Goal: Transaction & Acquisition: Book appointment/travel/reservation

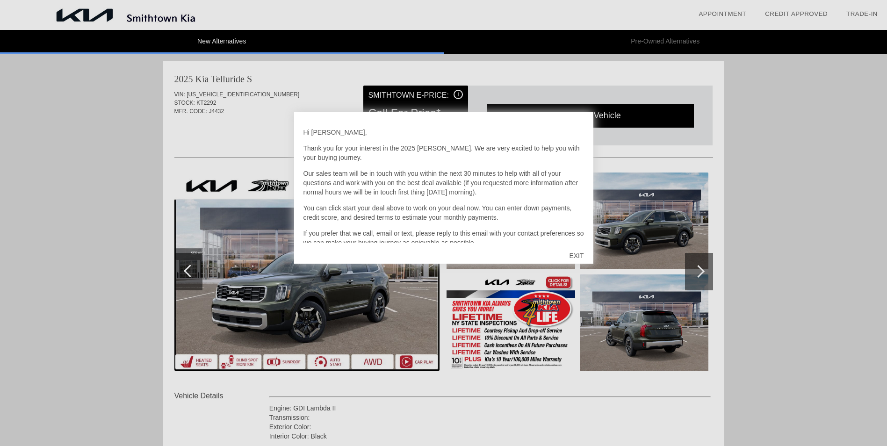
click at [813, 211] on div at bounding box center [443, 223] width 887 height 446
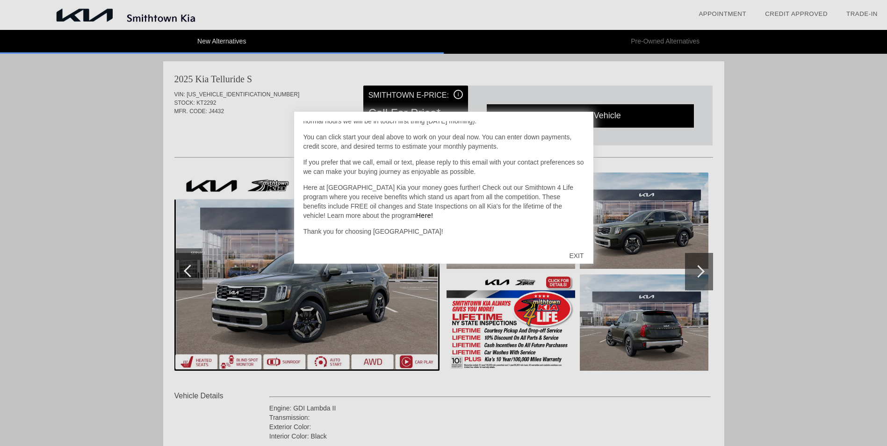
click at [576, 252] on div "EXIT" at bounding box center [575, 256] width 33 height 28
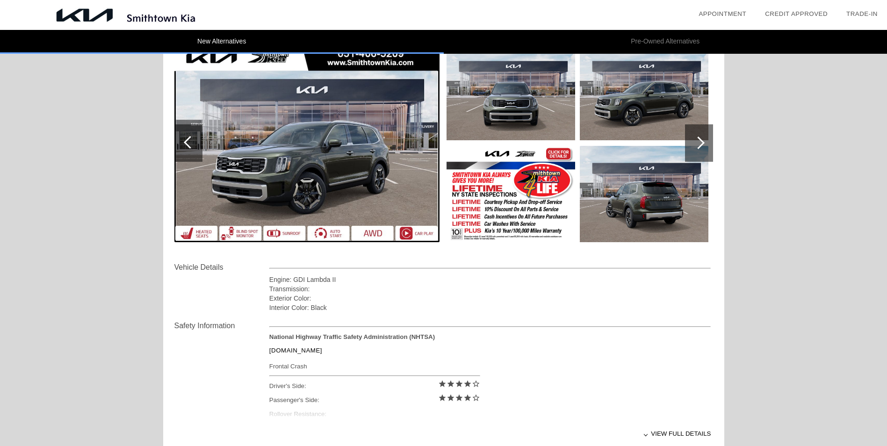
scroll to position [140, 0]
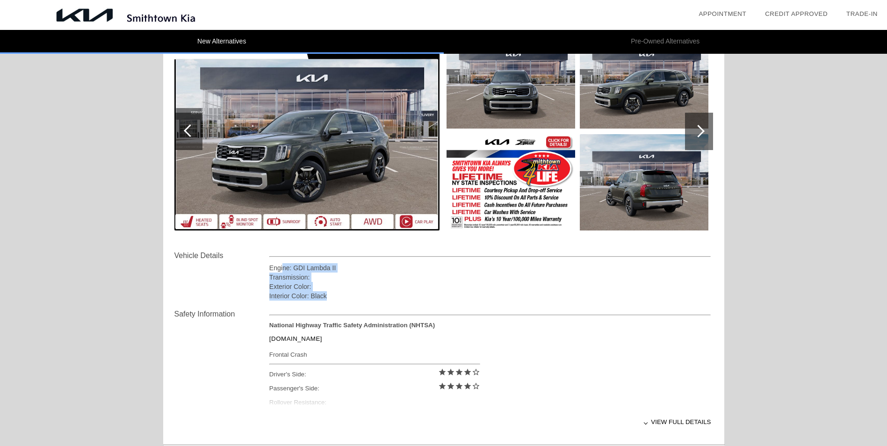
drag, startPoint x: 283, startPoint y: 267, endPoint x: 367, endPoint y: 293, distance: 87.8
click at [367, 293] on div "Engine: GDI Lambda II Transmission: Exterior Color: Interior Color: Black" at bounding box center [490, 281] width 442 height 37
drag, startPoint x: 367, startPoint y: 293, endPoint x: 444, endPoint y: 292, distance: 76.7
click at [444, 292] on div "Interior Color: Black" at bounding box center [490, 295] width 442 height 9
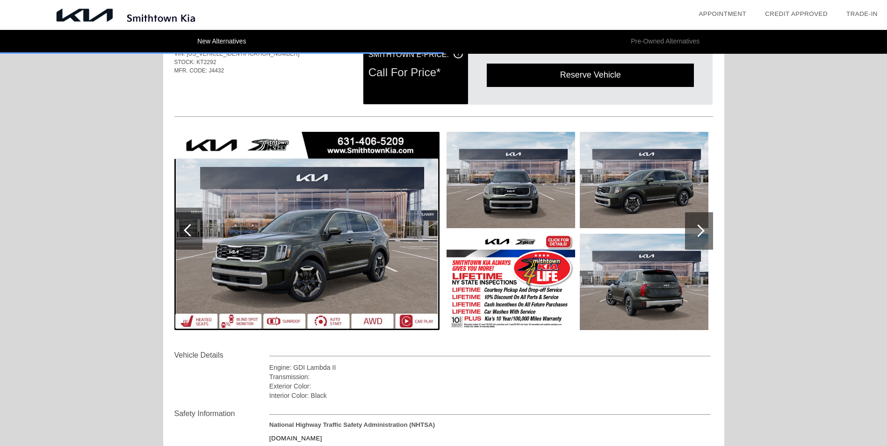
scroll to position [0, 0]
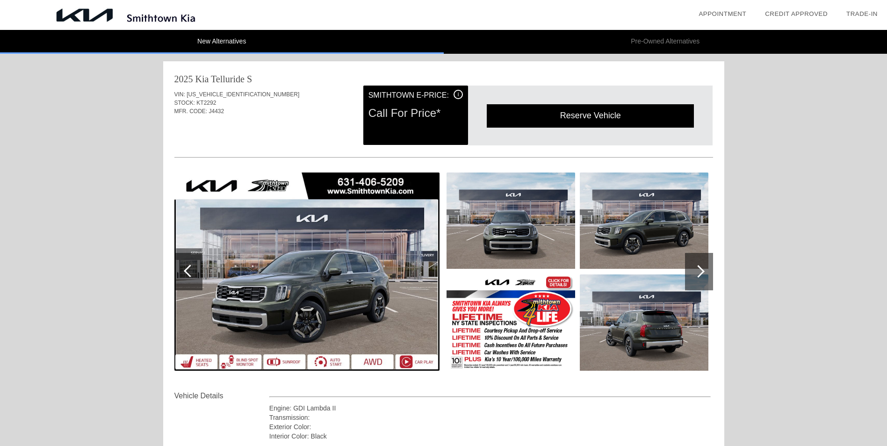
click at [701, 273] on div at bounding box center [698, 271] width 13 height 13
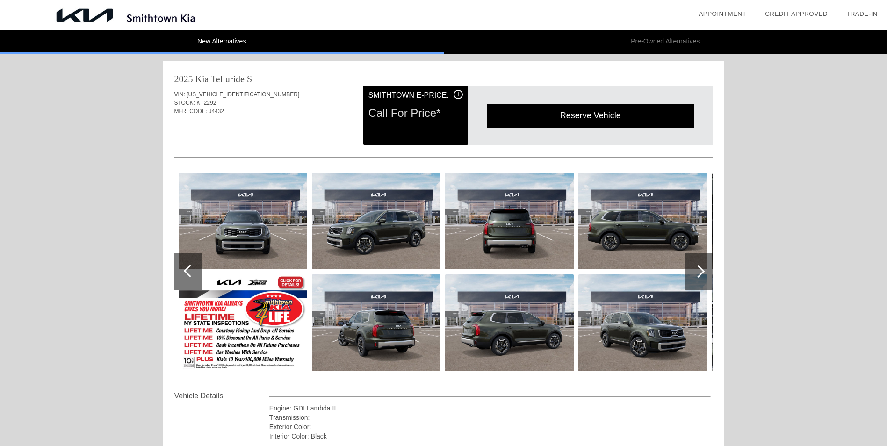
click at [700, 273] on div at bounding box center [698, 271] width 13 height 13
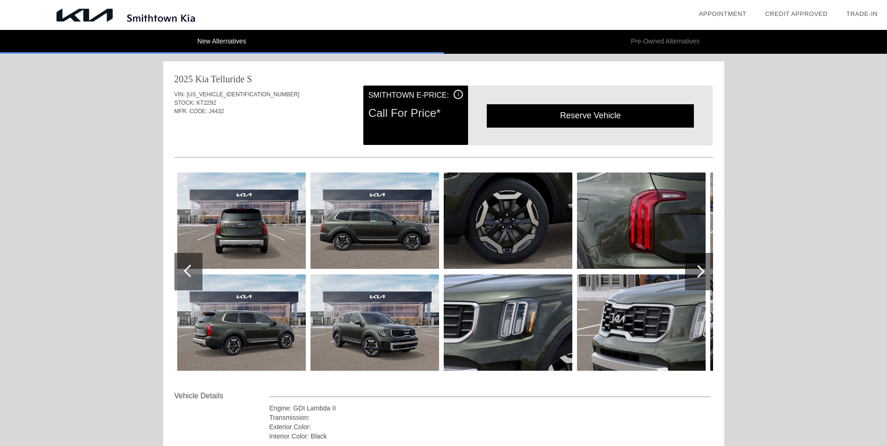
click at [700, 273] on div at bounding box center [698, 271] width 13 height 13
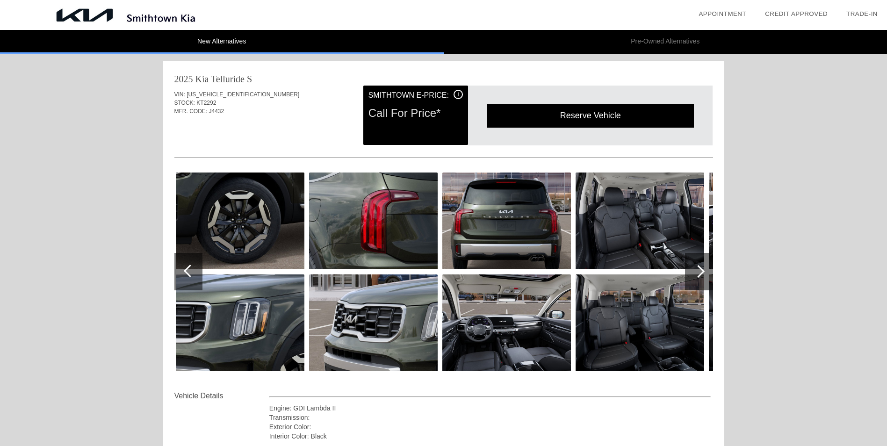
click at [700, 273] on div at bounding box center [698, 271] width 13 height 13
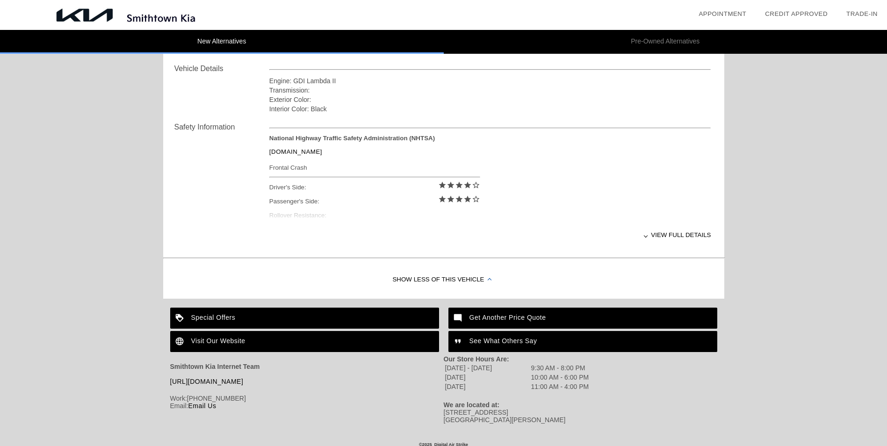
scroll to position [338, 0]
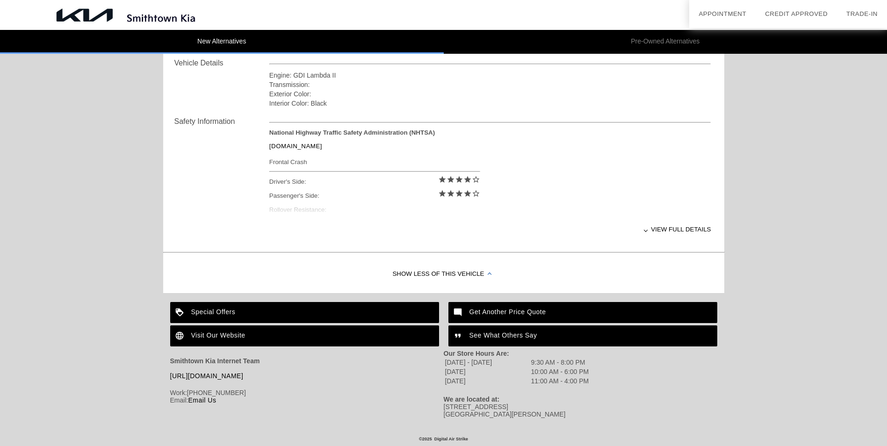
click at [672, 223] on div "View full details" at bounding box center [490, 229] width 442 height 23
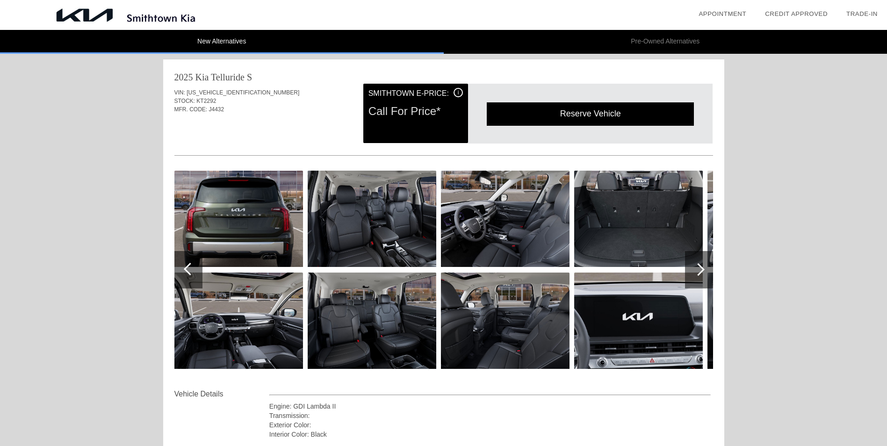
scroll to position [0, 0]
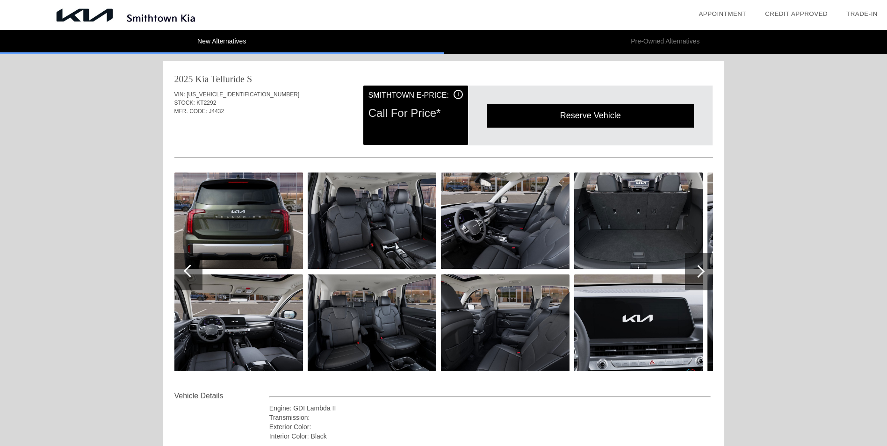
drag, startPoint x: 407, startPoint y: 115, endPoint x: 448, endPoint y: 113, distance: 41.2
click at [448, 113] on div "Call For Price*" at bounding box center [415, 113] width 94 height 24
drag, startPoint x: 448, startPoint y: 113, endPoint x: 567, endPoint y: 126, distance: 119.4
click at [555, 126] on div "Reserve Vehicle" at bounding box center [590, 115] width 207 height 23
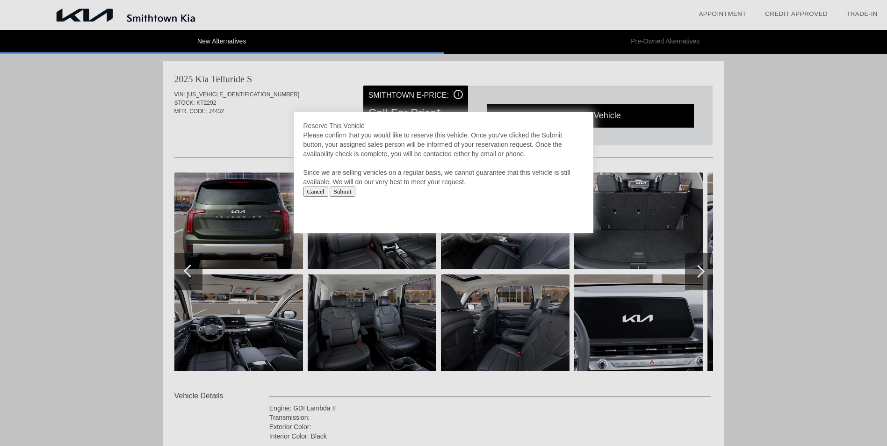
drag, startPoint x: 384, startPoint y: 154, endPoint x: 497, endPoint y: 182, distance: 116.7
click at [497, 182] on div "Please confirm that you would like to reserve this vehicle. Once you've clicked…" at bounding box center [443, 158] width 280 height 56
drag, startPoint x: 497, startPoint y: 182, endPoint x: 507, endPoint y: 195, distance: 16.3
click at [507, 195] on div "Cancel Submit" at bounding box center [443, 191] width 280 height 10
drag, startPoint x: 531, startPoint y: 171, endPoint x: 472, endPoint y: 171, distance: 58.9
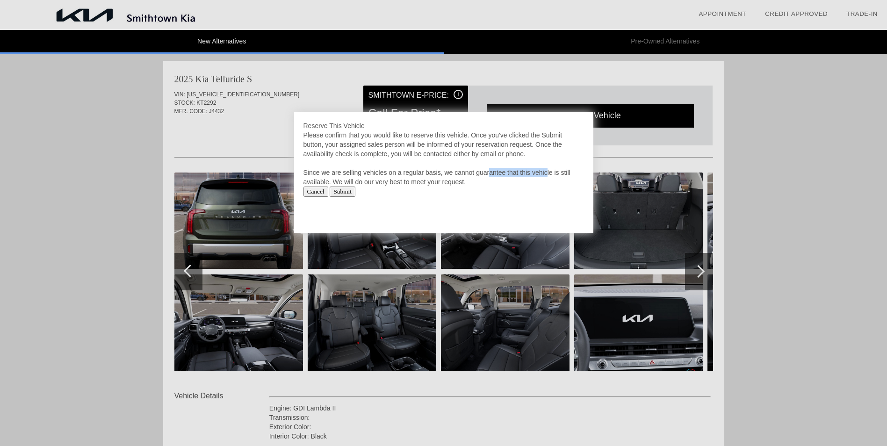
click at [472, 171] on div "Please confirm that you would like to reserve this vehicle. Once you've clicked…" at bounding box center [443, 158] width 280 height 56
drag, startPoint x: 472, startPoint y: 171, endPoint x: 472, endPoint y: 181, distance: 9.8
click at [472, 181] on div "Please confirm that you would like to reserve this vehicle. Once you've clicked…" at bounding box center [443, 158] width 280 height 56
click at [310, 193] on input "Cancel" at bounding box center [315, 191] width 25 height 10
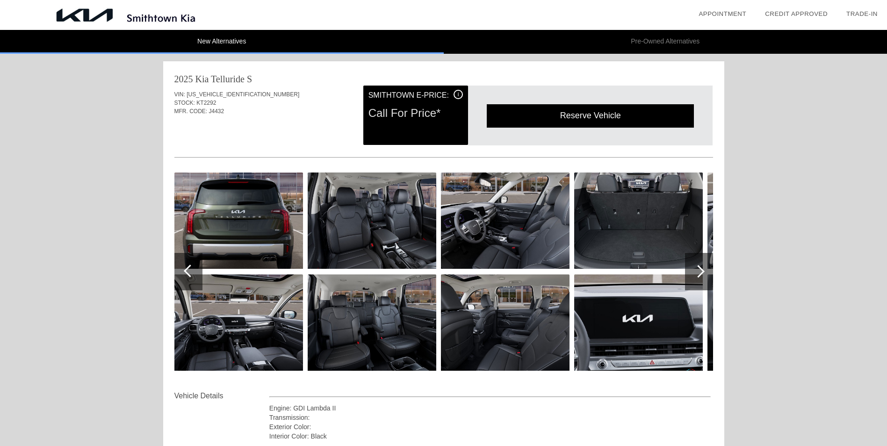
click at [198, 85] on div "2025 Kia Telluride" at bounding box center [209, 78] width 70 height 13
click at [231, 231] on img at bounding box center [238, 220] width 129 height 96
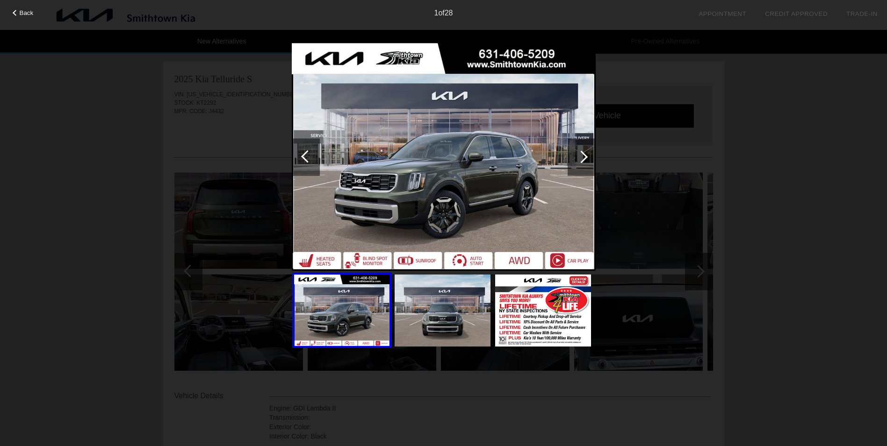
click at [581, 157] on div at bounding box center [581, 157] width 13 height 13
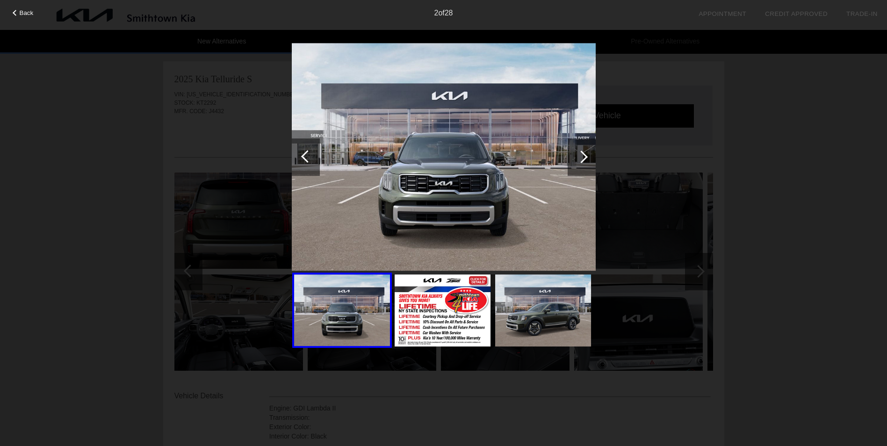
click at [581, 157] on div at bounding box center [581, 157] width 13 height 13
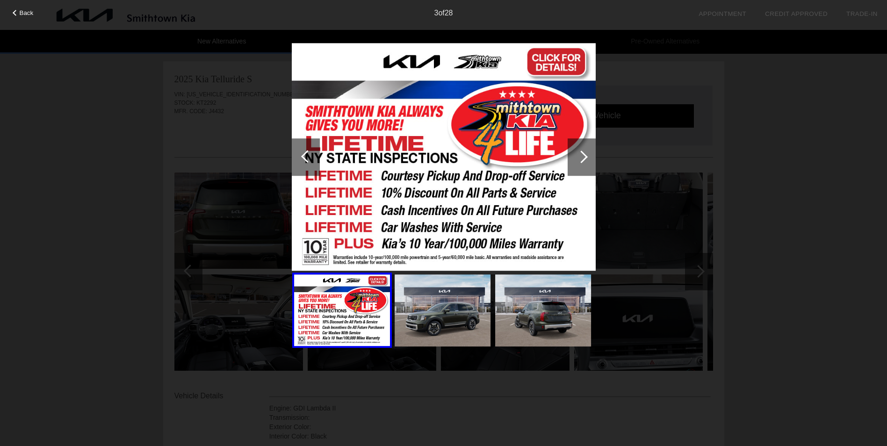
click at [581, 157] on div at bounding box center [581, 157] width 13 height 13
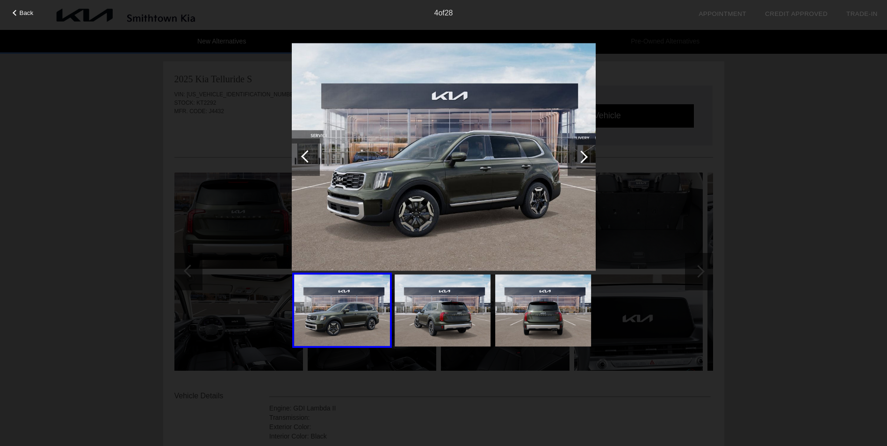
click at [304, 155] on div at bounding box center [307, 156] width 13 height 13
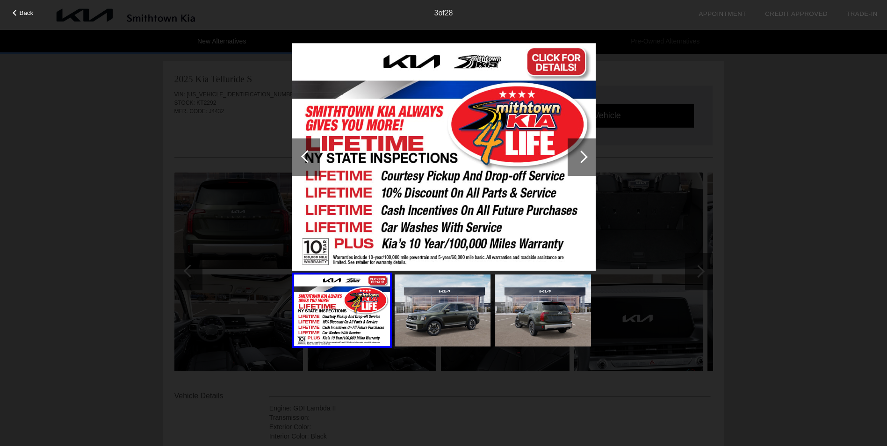
click at [384, 187] on img at bounding box center [444, 157] width 304 height 228
